Goal: Task Accomplishment & Management: Manage account settings

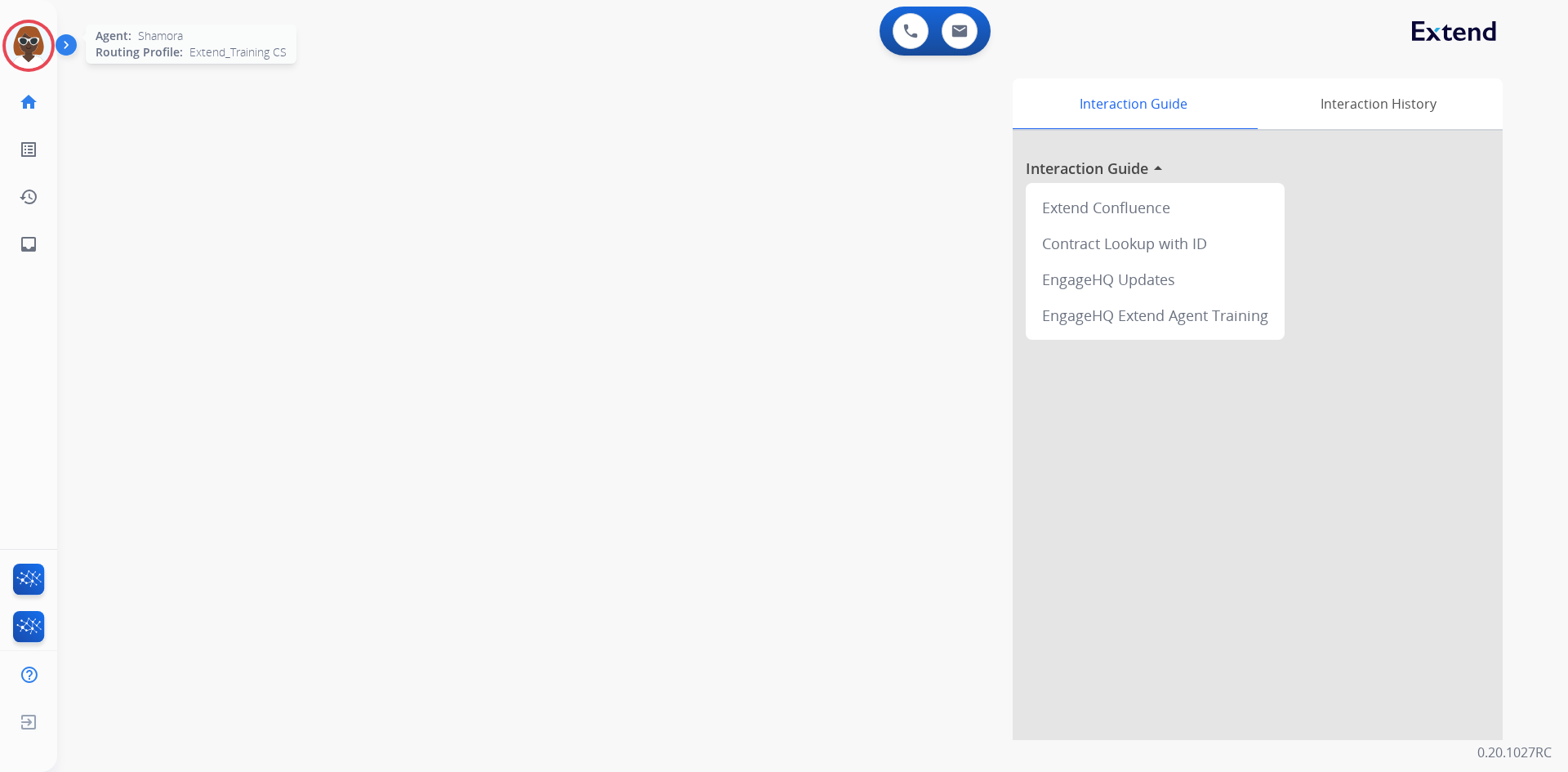
click at [35, 52] on img at bounding box center [28, 45] width 46 height 46
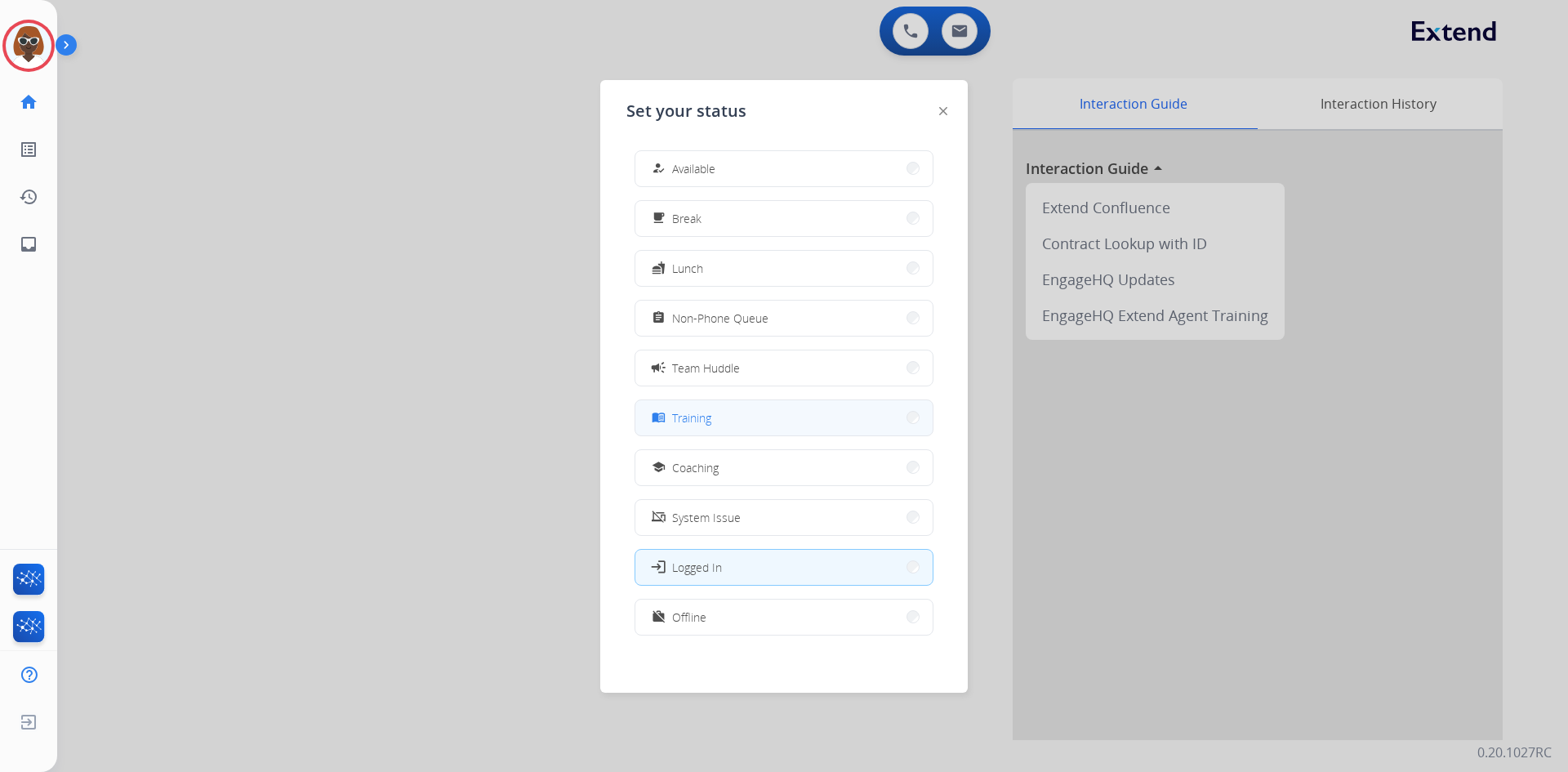
click at [704, 418] on span "Training" at bounding box center [692, 418] width 39 height 18
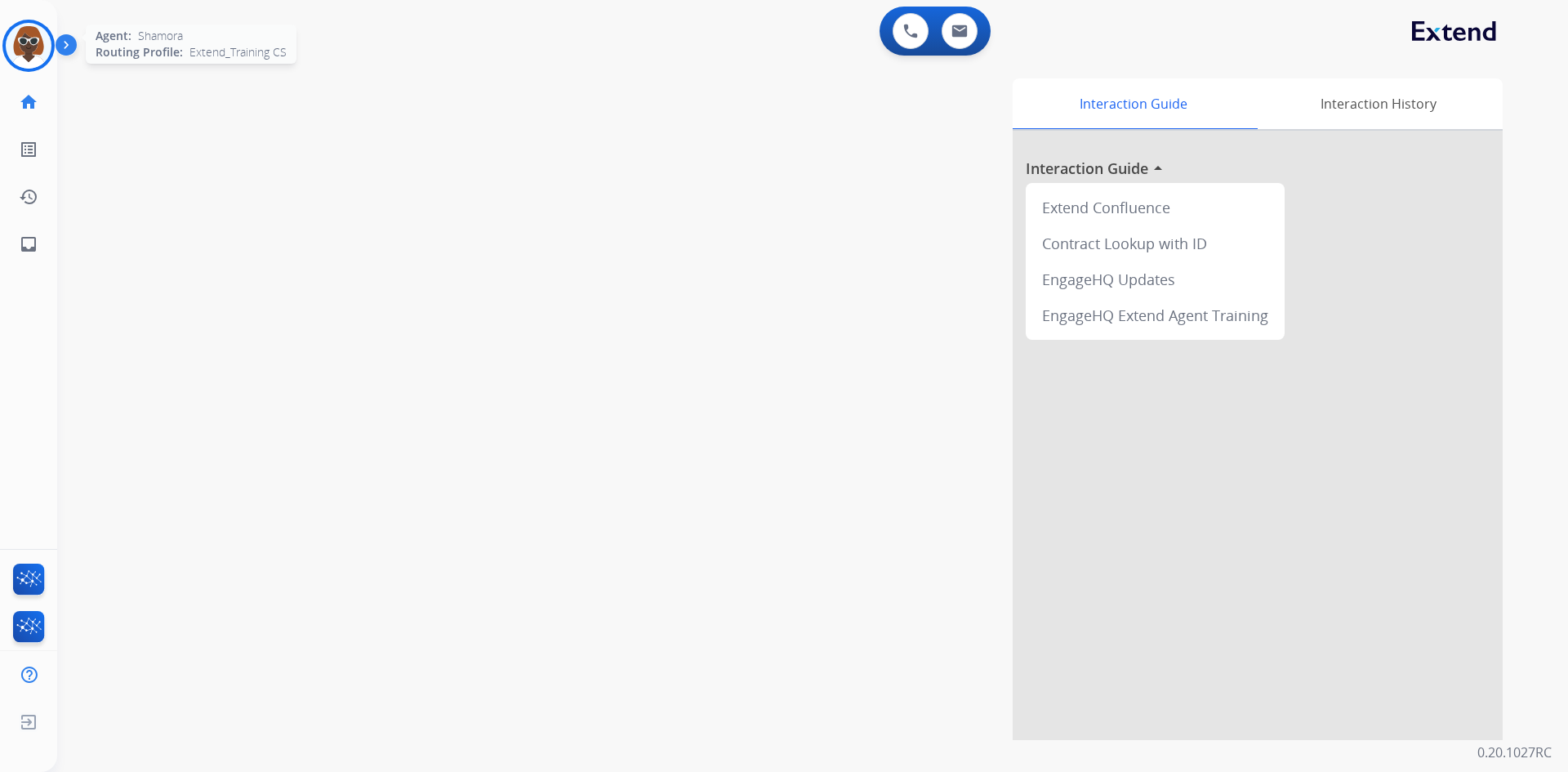
click at [37, 47] on img at bounding box center [28, 45] width 46 height 46
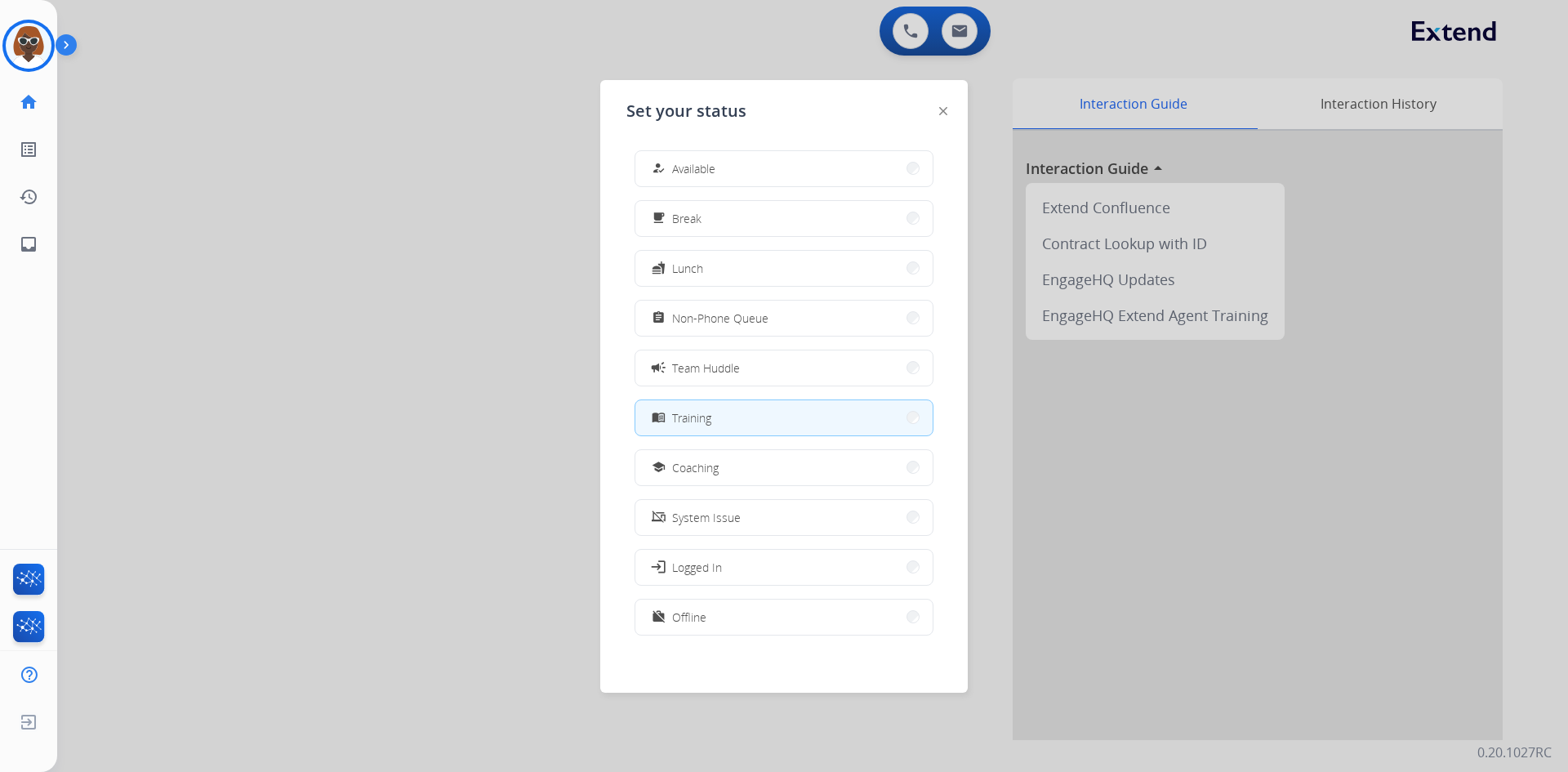
click at [313, 250] on div at bounding box center [784, 386] width 1568 height 772
